Goal: Task Accomplishment & Management: Manage account settings

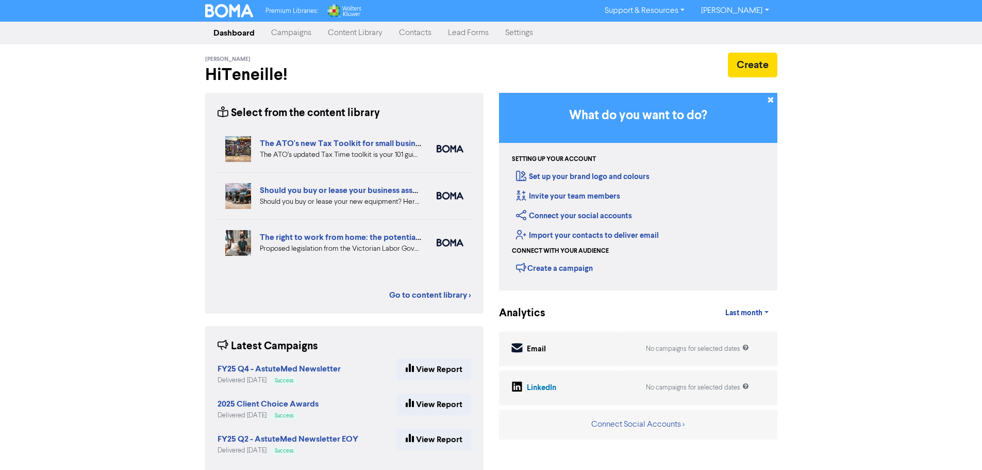
click at [420, 31] on link "Contacts" at bounding box center [415, 33] width 49 height 21
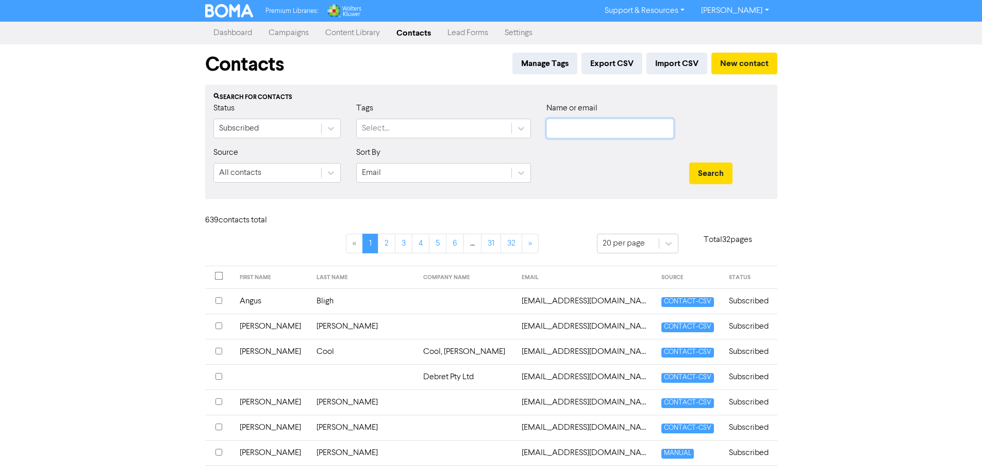
click at [586, 130] on input "text" at bounding box center [610, 129] width 127 height 20
type input "gonda"
click at [689, 162] on button "Search" at bounding box center [710, 173] width 43 height 22
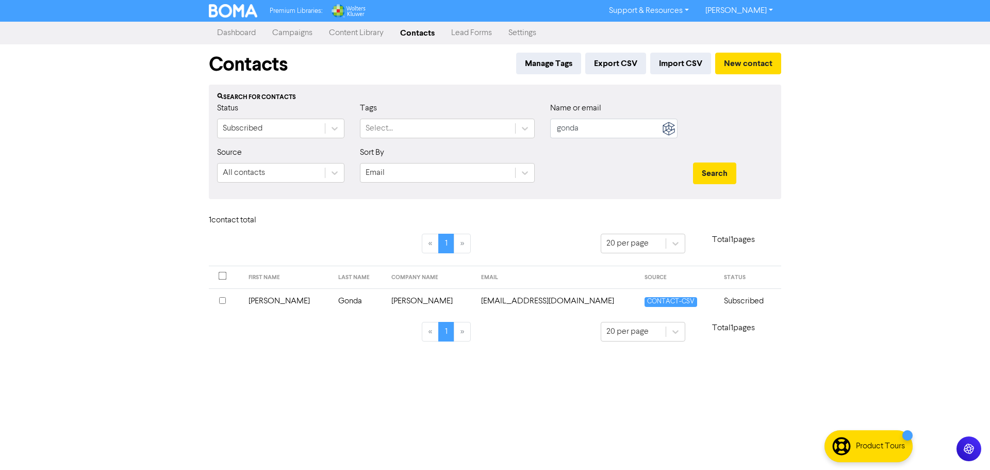
click at [272, 296] on td "[PERSON_NAME]" at bounding box center [287, 300] width 90 height 25
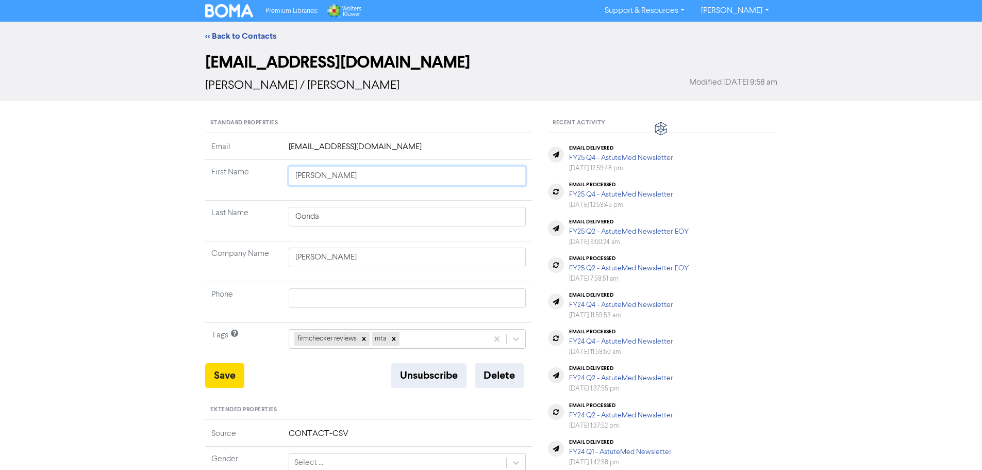
type input "[EMAIL_ADDRESS][DOMAIN_NAME]"
click at [518, 379] on button "Delete" at bounding box center [499, 375] width 49 height 25
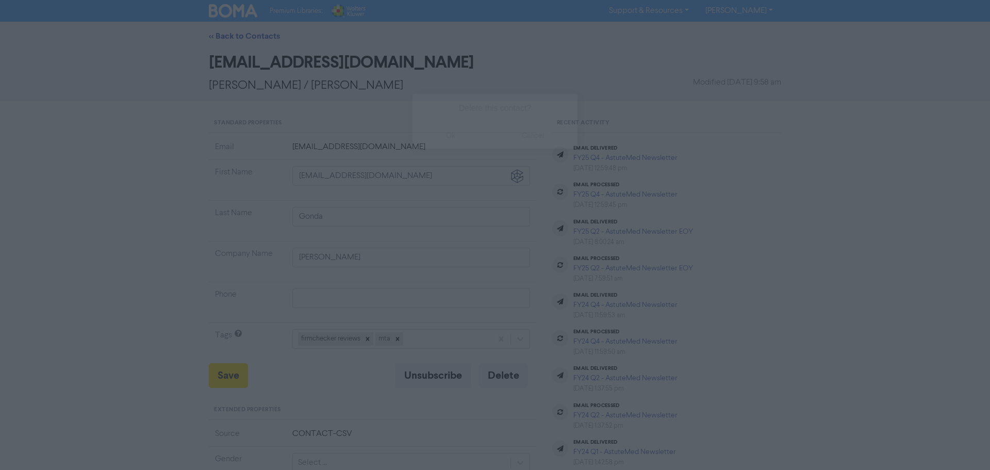
click at [436, 128] on button "ok" at bounding box center [451, 136] width 76 height 26
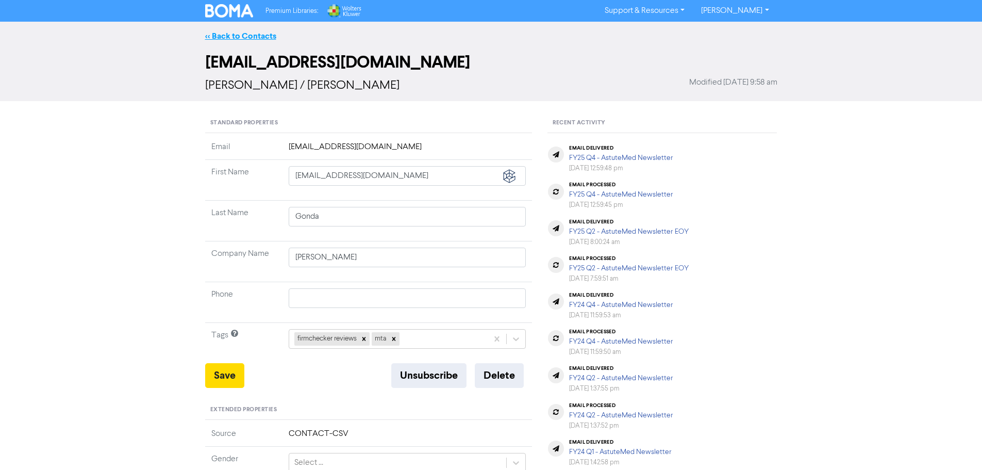
click at [221, 34] on link "<< Back to Contacts" at bounding box center [240, 36] width 71 height 10
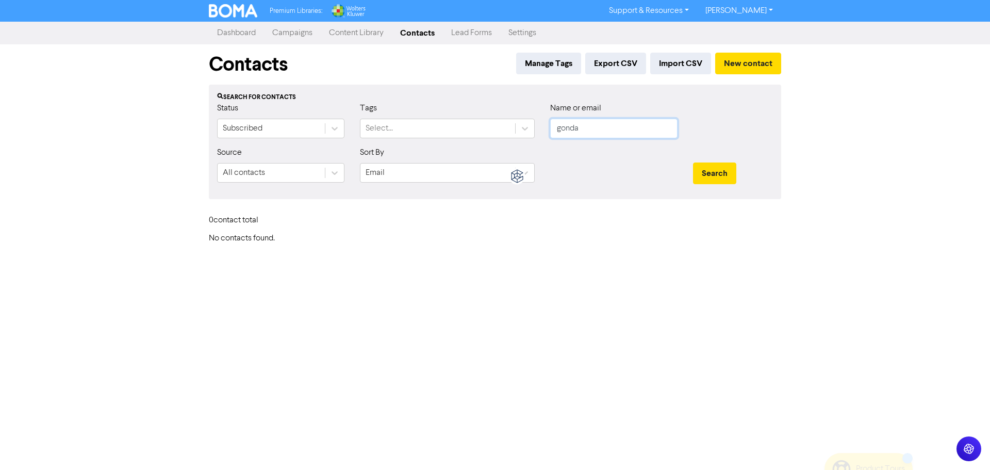
click at [609, 129] on input "gonda" at bounding box center [613, 129] width 127 height 20
click at [733, 175] on button "Search" at bounding box center [714, 173] width 43 height 22
drag, startPoint x: 607, startPoint y: 127, endPoint x: 506, endPoint y: 88, distance: 108.7
click at [507, 126] on div "Status Subscribed Tags Select... Name or email gonda" at bounding box center [494, 124] width 571 height 44
type input "[PERSON_NAME]"
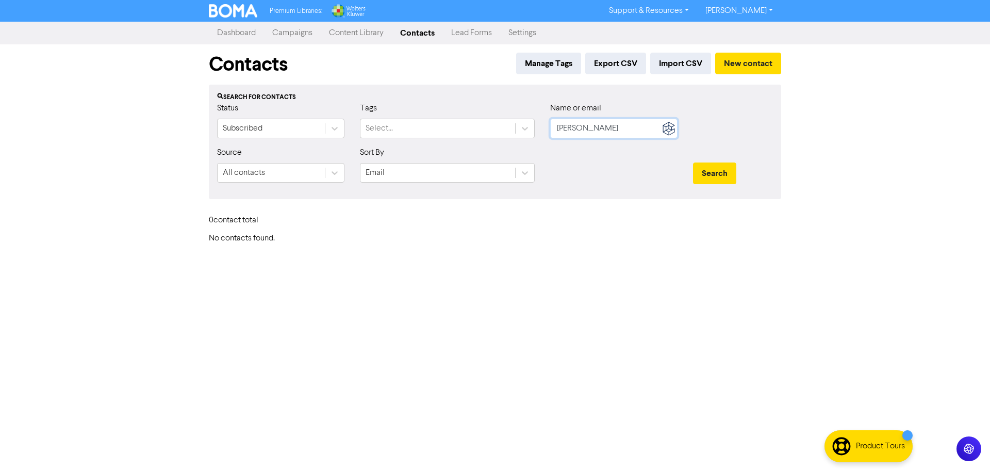
click at [693, 162] on button "Search" at bounding box center [714, 173] width 43 height 22
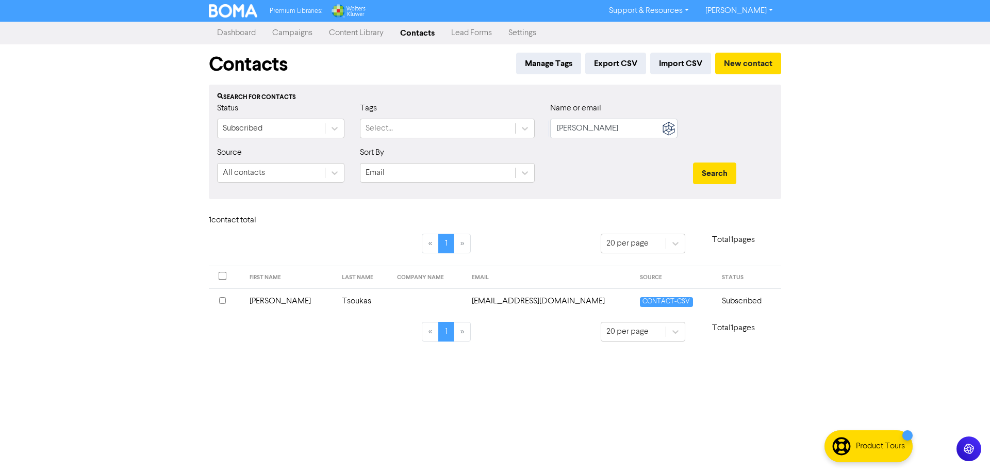
click at [225, 300] on input "checkbox" at bounding box center [222, 300] width 7 height 7
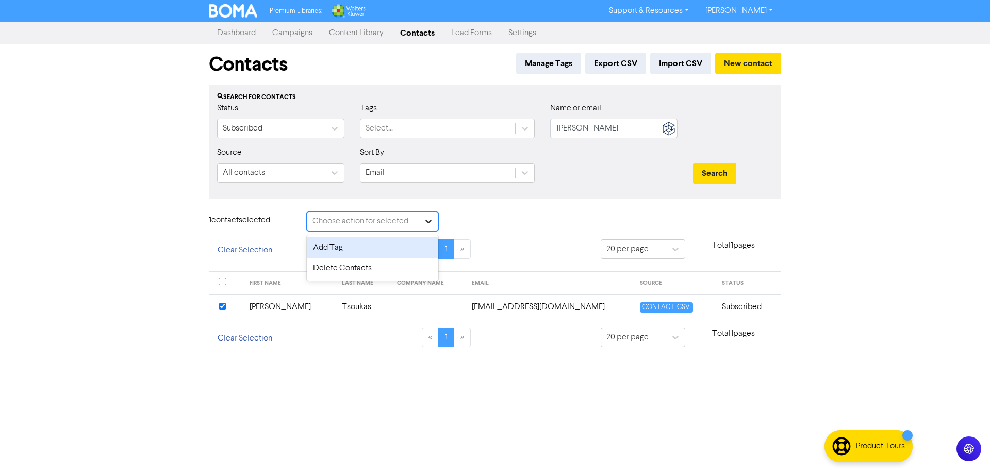
click at [435, 226] on div at bounding box center [428, 221] width 19 height 19
click at [386, 266] on div "Delete Contacts" at bounding box center [372, 268] width 131 height 21
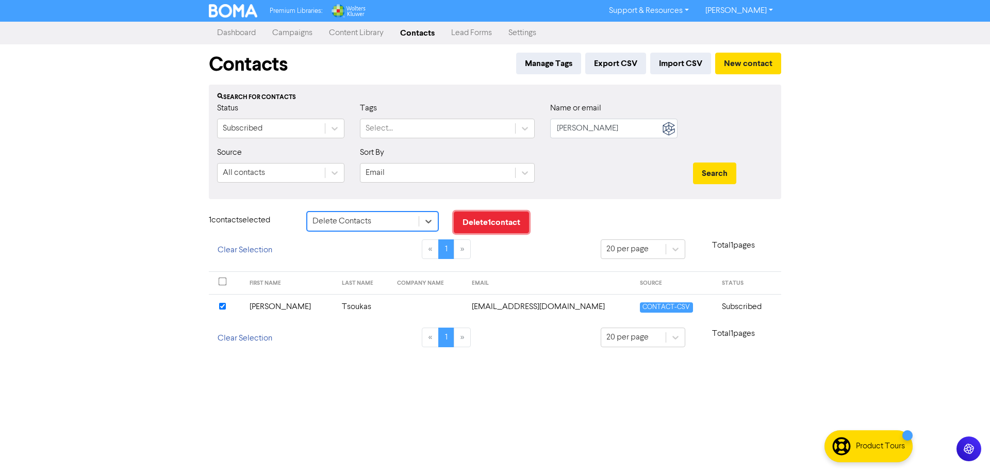
click at [483, 225] on button "Delete 1 contact" at bounding box center [491, 222] width 75 height 22
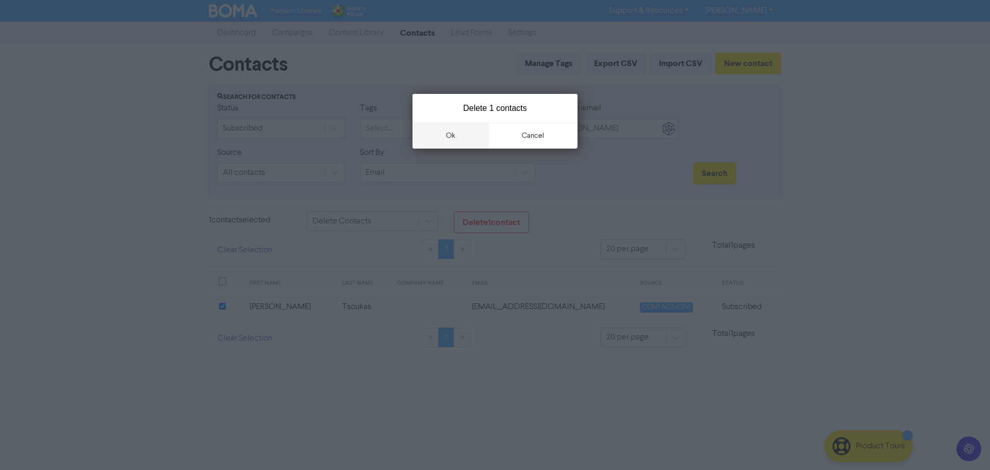
click at [461, 136] on button "ok" at bounding box center [451, 136] width 76 height 26
